Goal: Task Accomplishment & Management: Use online tool/utility

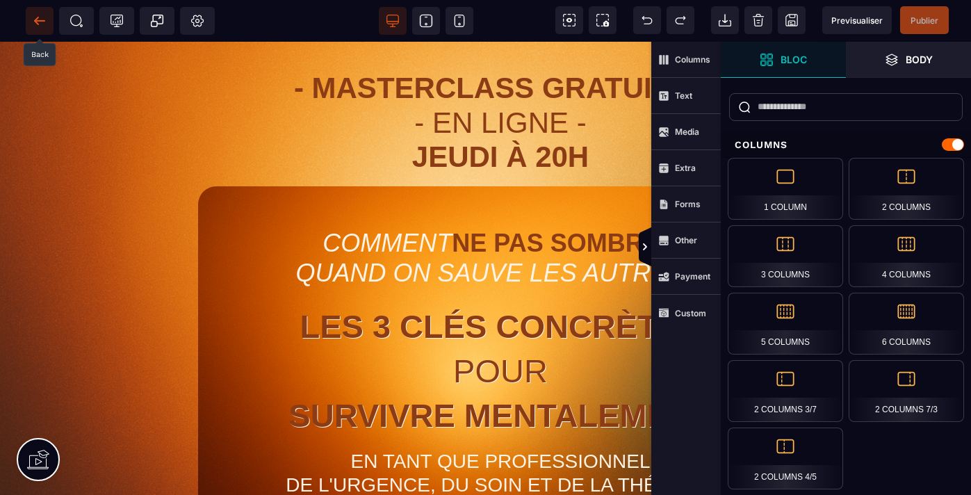
click at [38, 22] on icon at bounding box center [40, 21] width 14 height 14
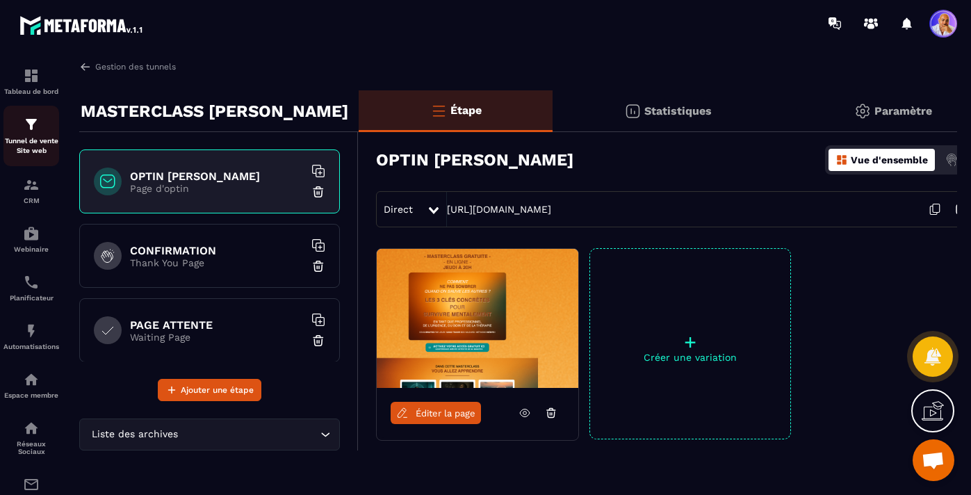
click at [29, 120] on img at bounding box center [31, 124] width 17 height 17
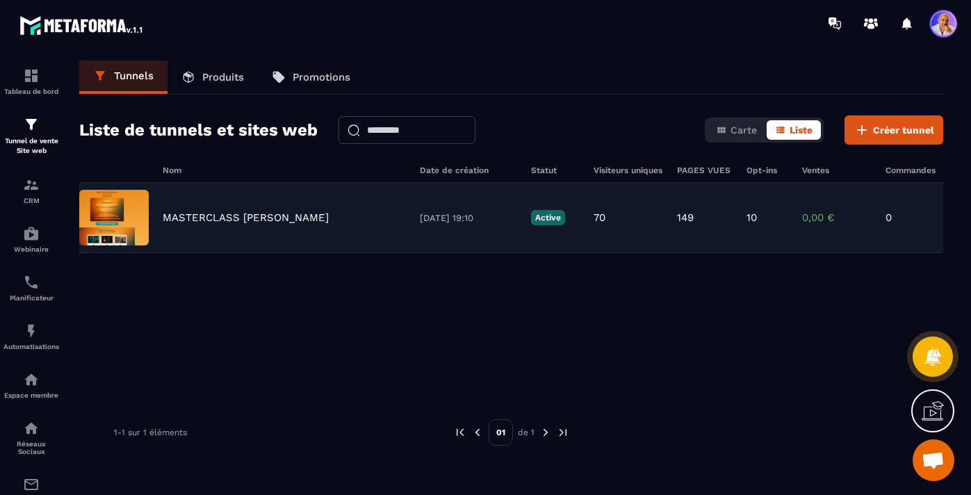
click at [209, 221] on p "MASTERCLASS [PERSON_NAME]" at bounding box center [246, 217] width 166 height 13
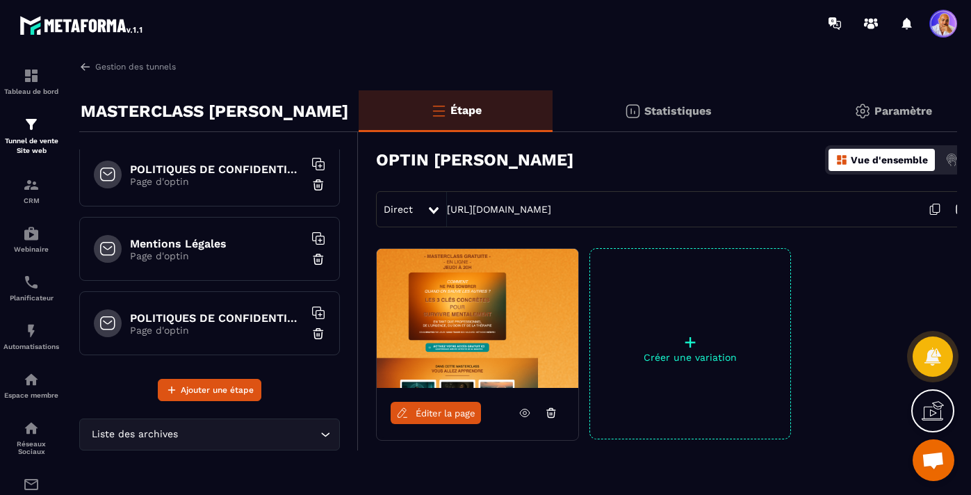
scroll to position [829, 0]
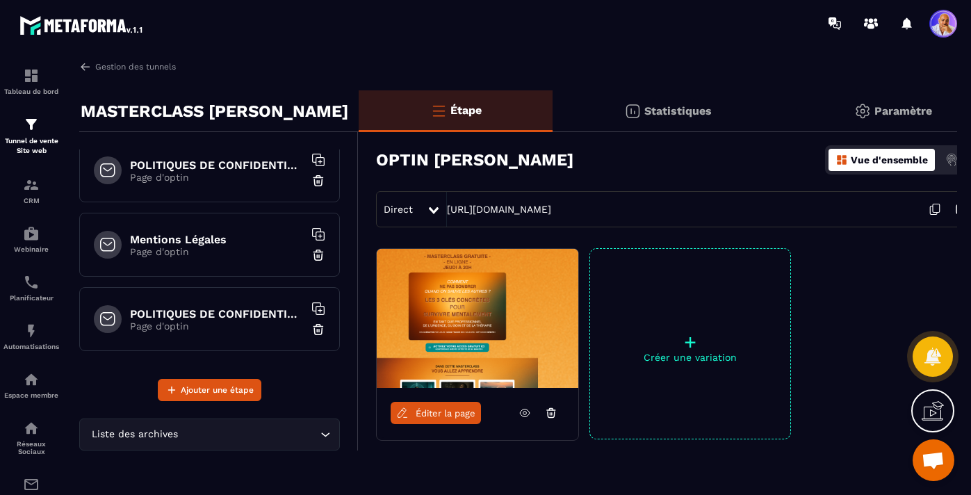
click at [255, 262] on div "Mentions Légales Page d'optin" at bounding box center [209, 245] width 261 height 64
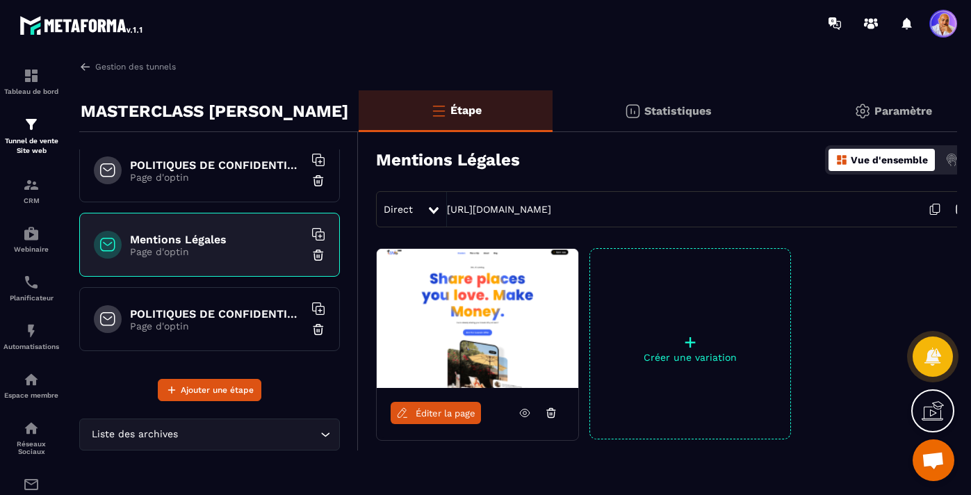
click at [933, 209] on icon at bounding box center [935, 209] width 26 height 26
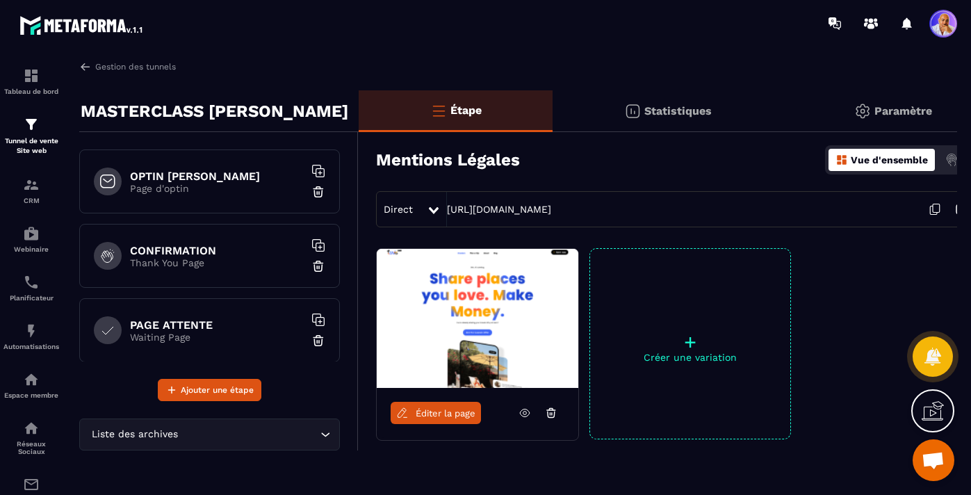
click at [267, 178] on h6 "OPTIN [PERSON_NAME]" at bounding box center [217, 176] width 174 height 13
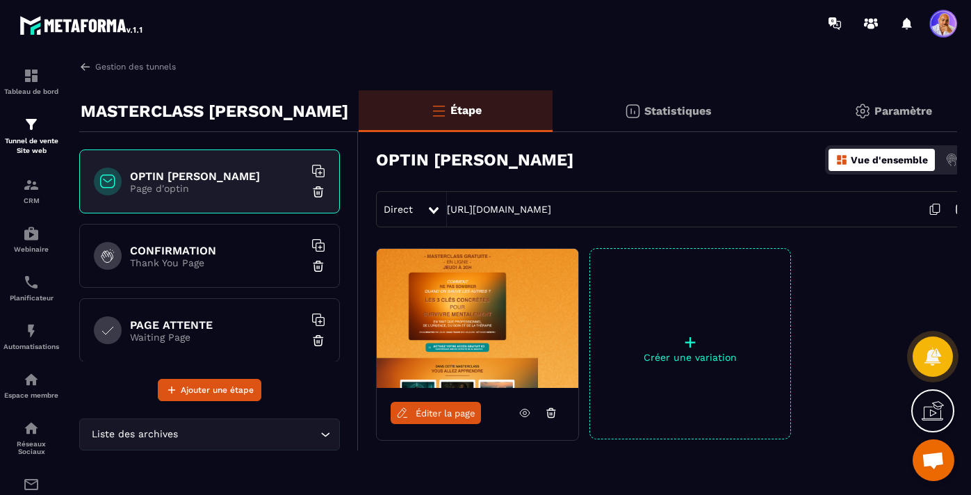
click at [430, 413] on span "Éditer la page" at bounding box center [446, 413] width 60 height 10
